Goal: Transaction & Acquisition: Purchase product/service

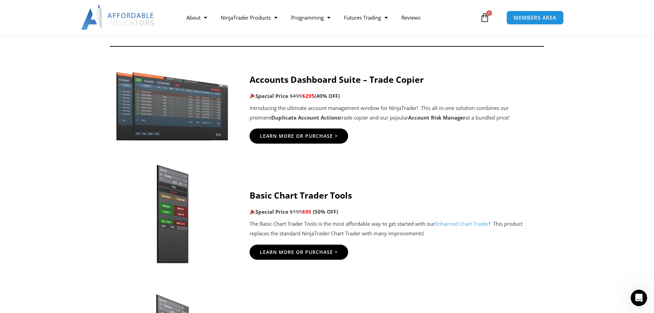
scroll to position [331, 0]
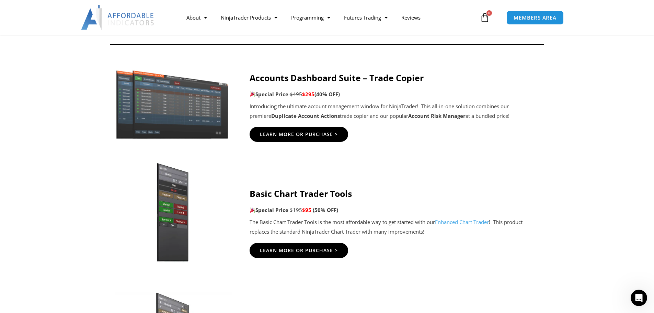
click at [301, 197] on strong "Basic Chart Trader Tools" at bounding box center [300, 193] width 102 height 12
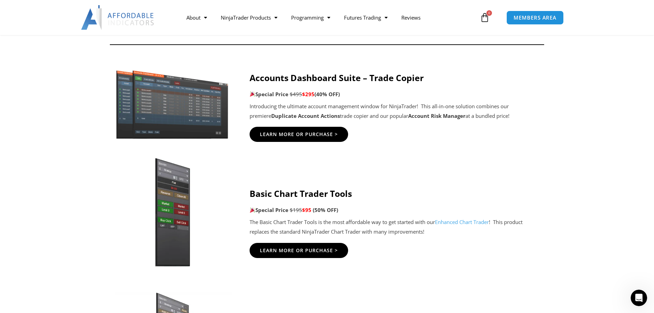
click at [165, 210] on img at bounding box center [172, 212] width 132 height 113
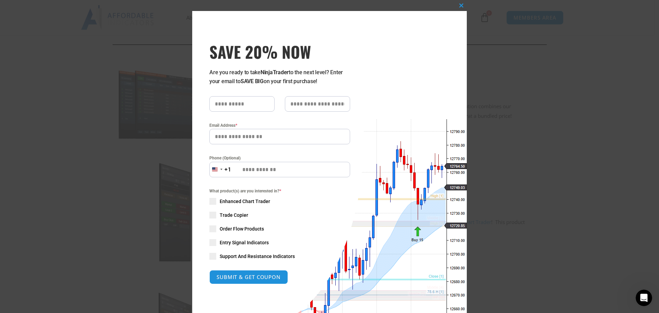
click at [126, 82] on div "Close this module SAVE 20% NOW Are you ready to take NinjaTrader to the next le…" at bounding box center [329, 156] width 659 height 313
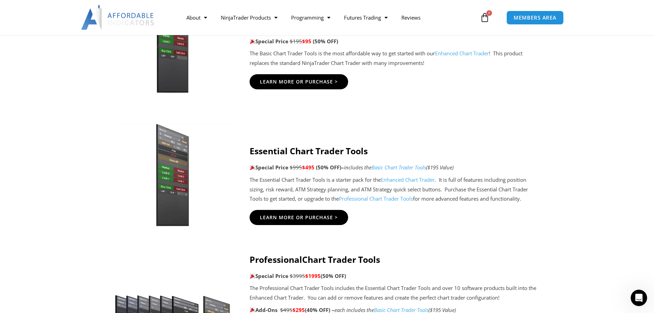
scroll to position [502, 0]
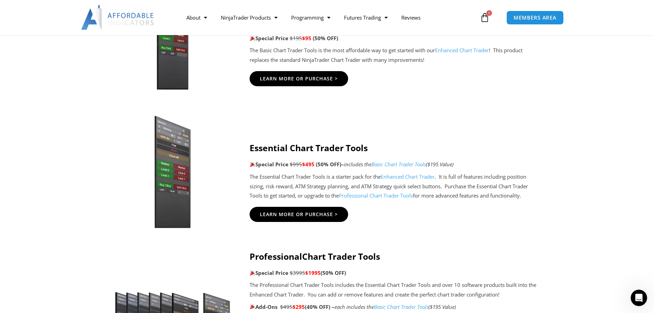
click at [182, 172] on img at bounding box center [172, 171] width 132 height 113
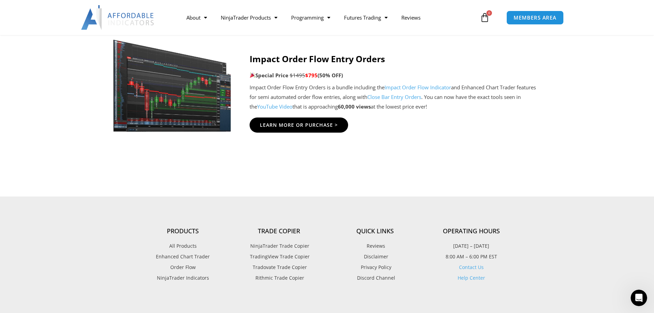
scroll to position [1635, 0]
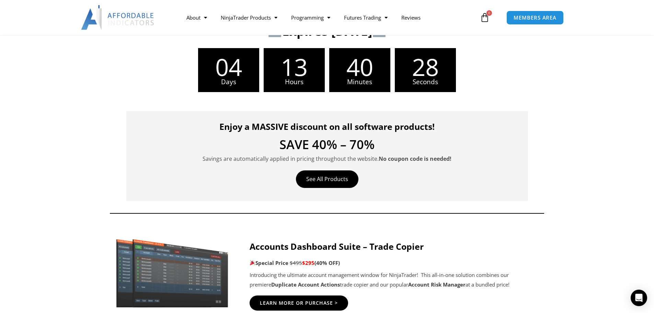
scroll to position [206, 0]
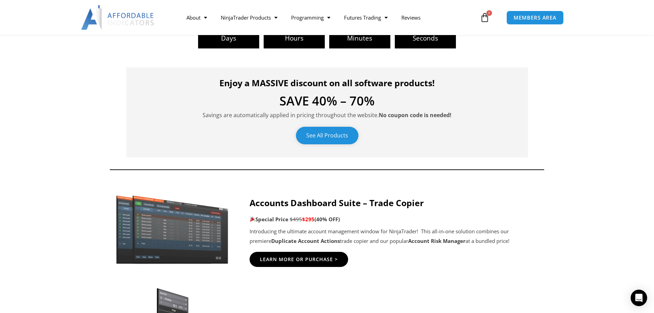
click at [313, 136] on link "See All Products" at bounding box center [327, 136] width 62 height 18
